Goal: Task Accomplishment & Management: Manage account settings

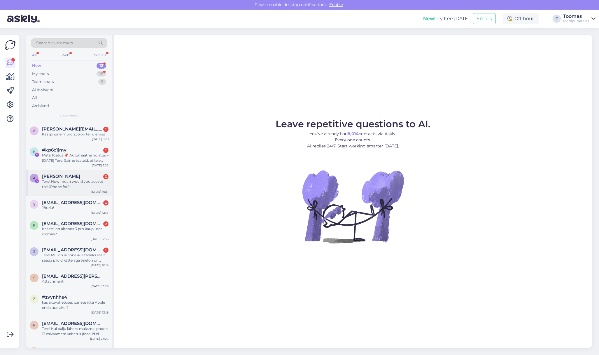
scroll to position [27, 0]
click at [86, 159] on div "Meta Toetus 📌 Automaatne hoiatus – [DATE] Tere, Saime teateid, et teie lehe teg…" at bounding box center [75, 157] width 67 height 11
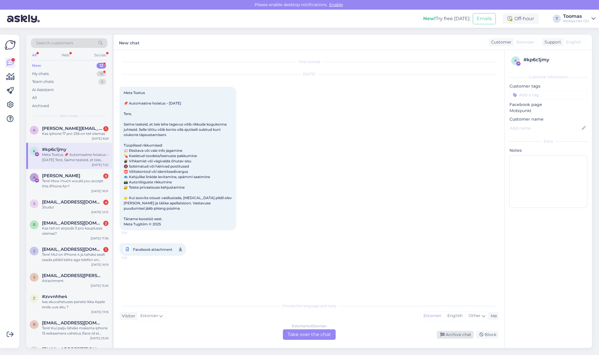
click at [459, 335] on div "Archive chat" at bounding box center [455, 335] width 37 height 8
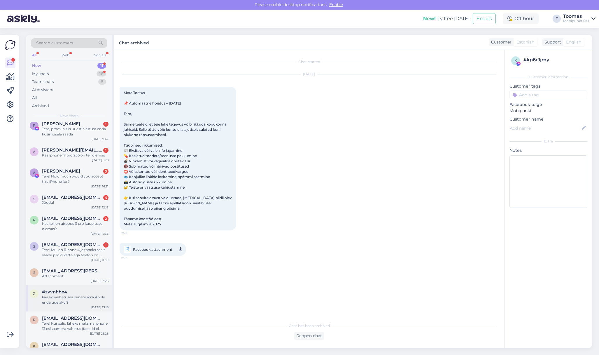
scroll to position [0, 0]
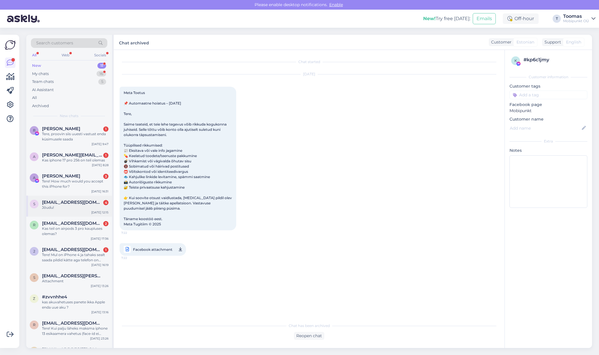
click at [75, 200] on span "[EMAIL_ADDRESS][DOMAIN_NAME]" at bounding box center [72, 202] width 61 height 5
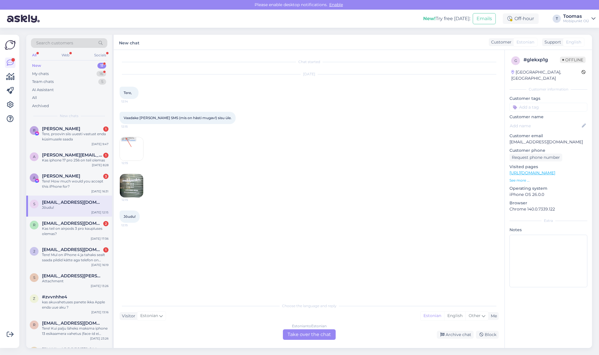
click at [134, 145] on img at bounding box center [131, 148] width 23 height 23
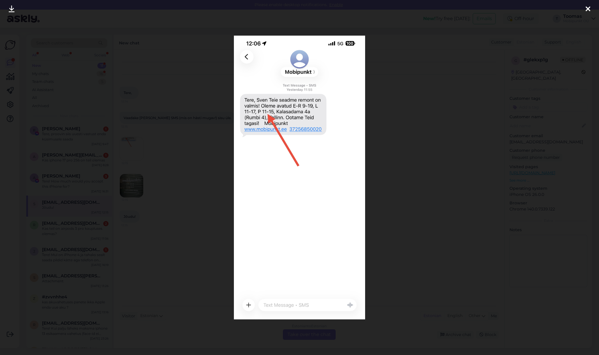
click at [158, 153] on div at bounding box center [299, 177] width 599 height 355
